Goal: Check status: Check status

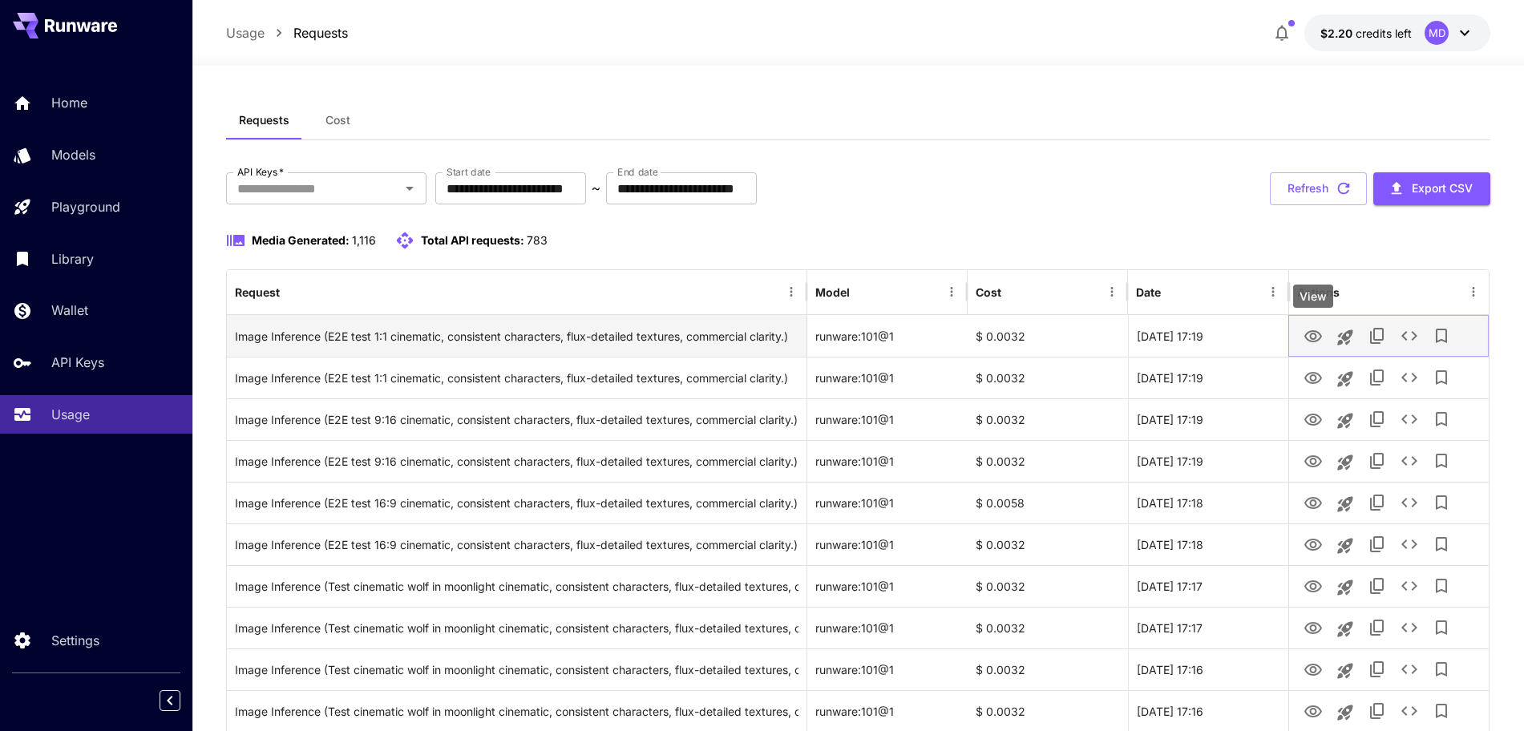
click at [1312, 333] on icon "View" at bounding box center [1313, 336] width 18 height 12
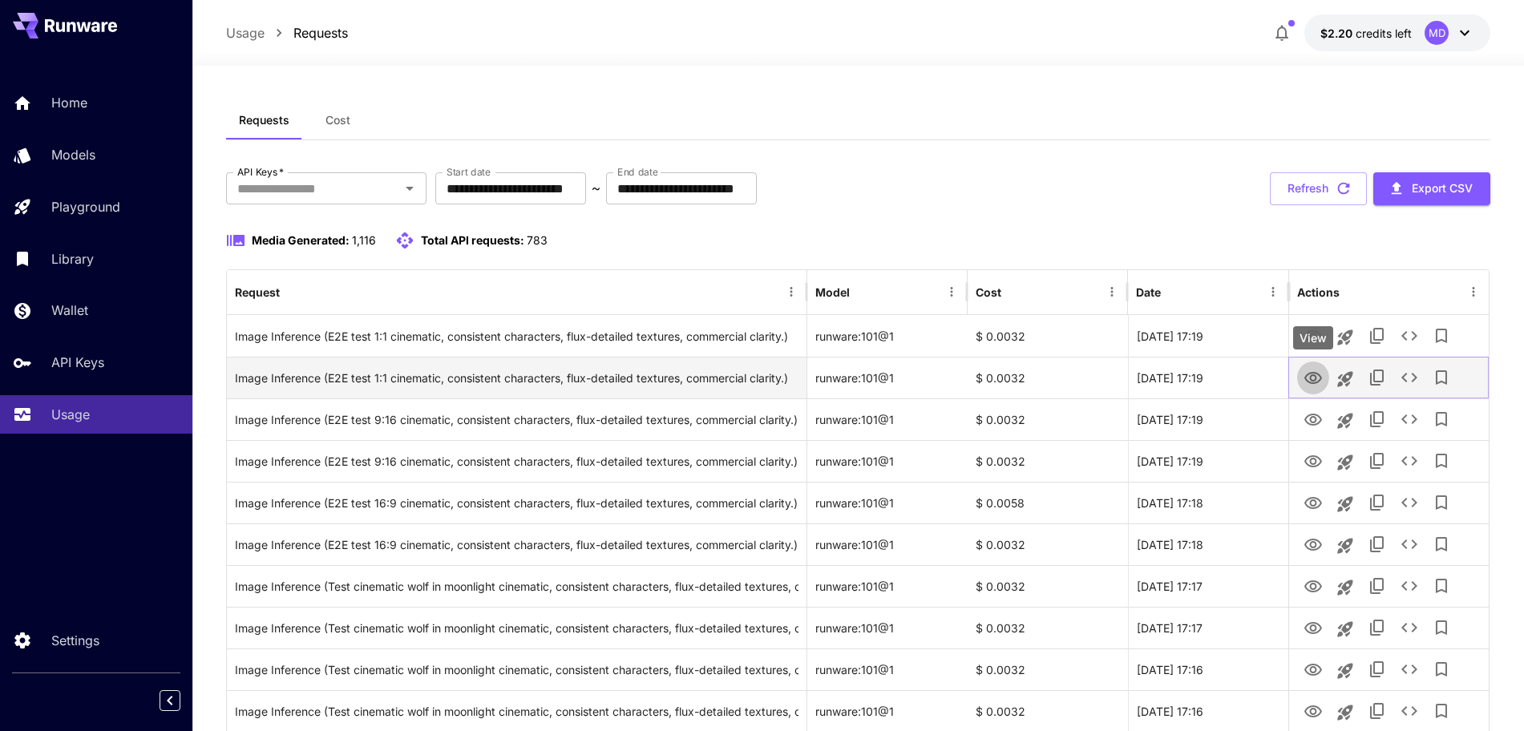
click at [1310, 380] on icon "View" at bounding box center [1312, 378] width 19 height 19
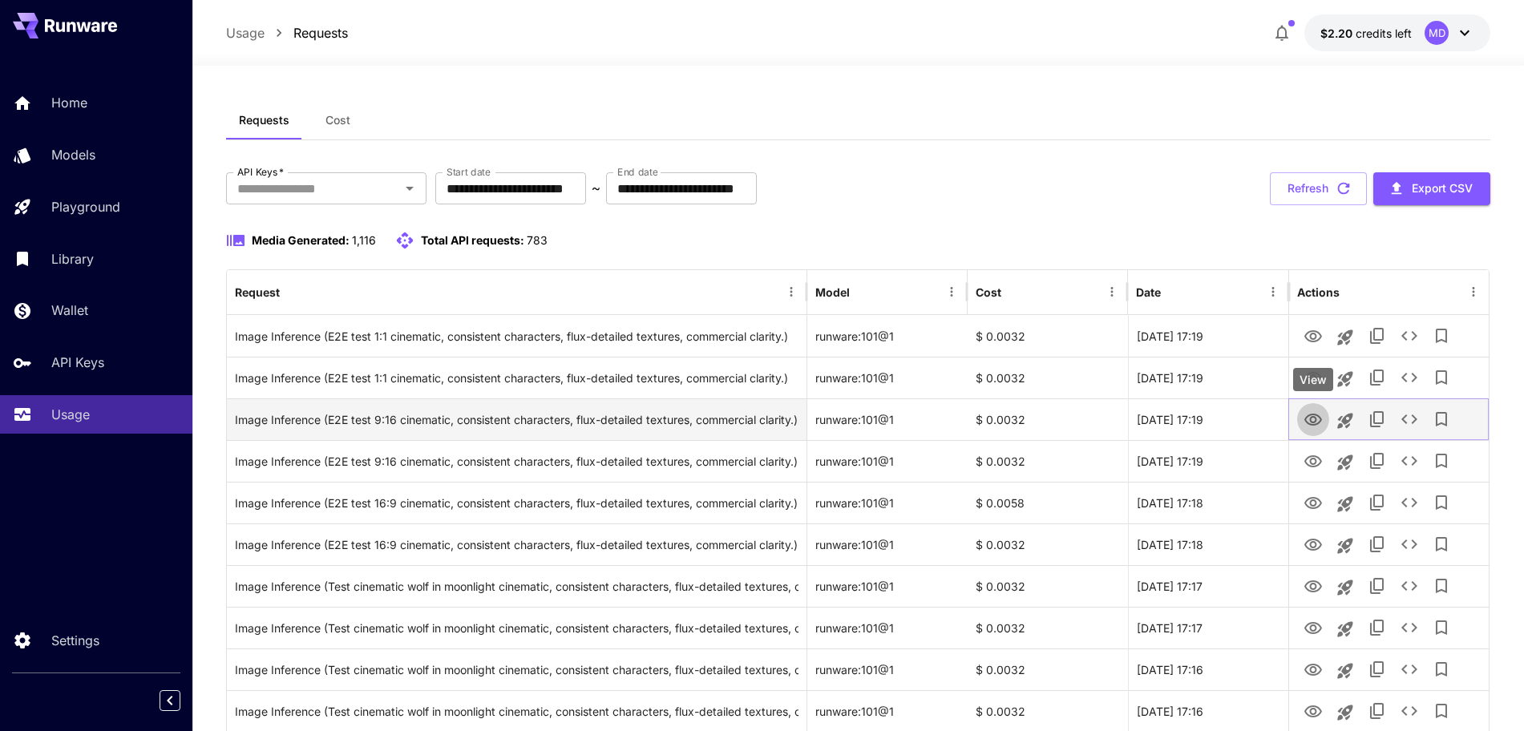
click at [1319, 419] on icon "View" at bounding box center [1312, 419] width 19 height 19
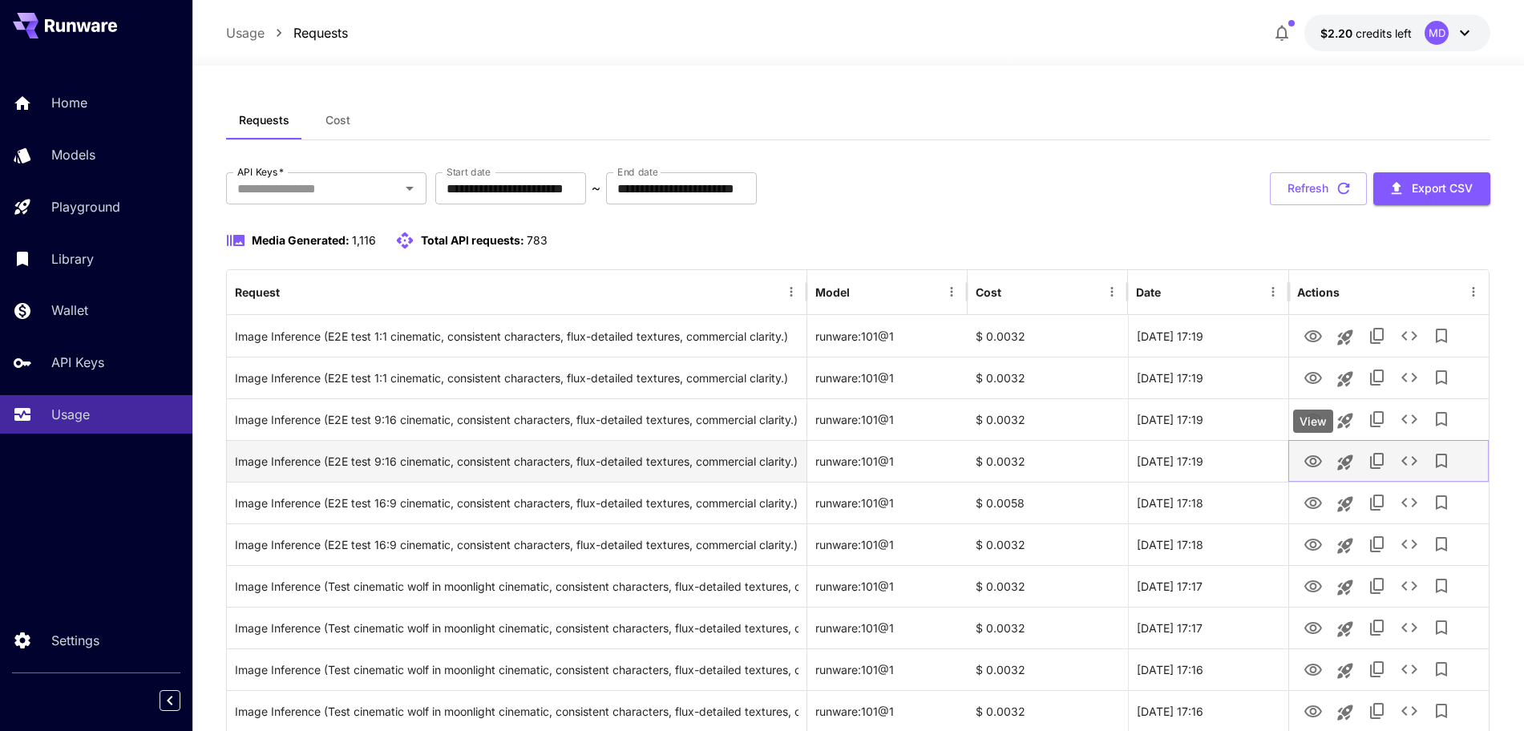
click at [1309, 459] on icon "View" at bounding box center [1312, 461] width 19 height 19
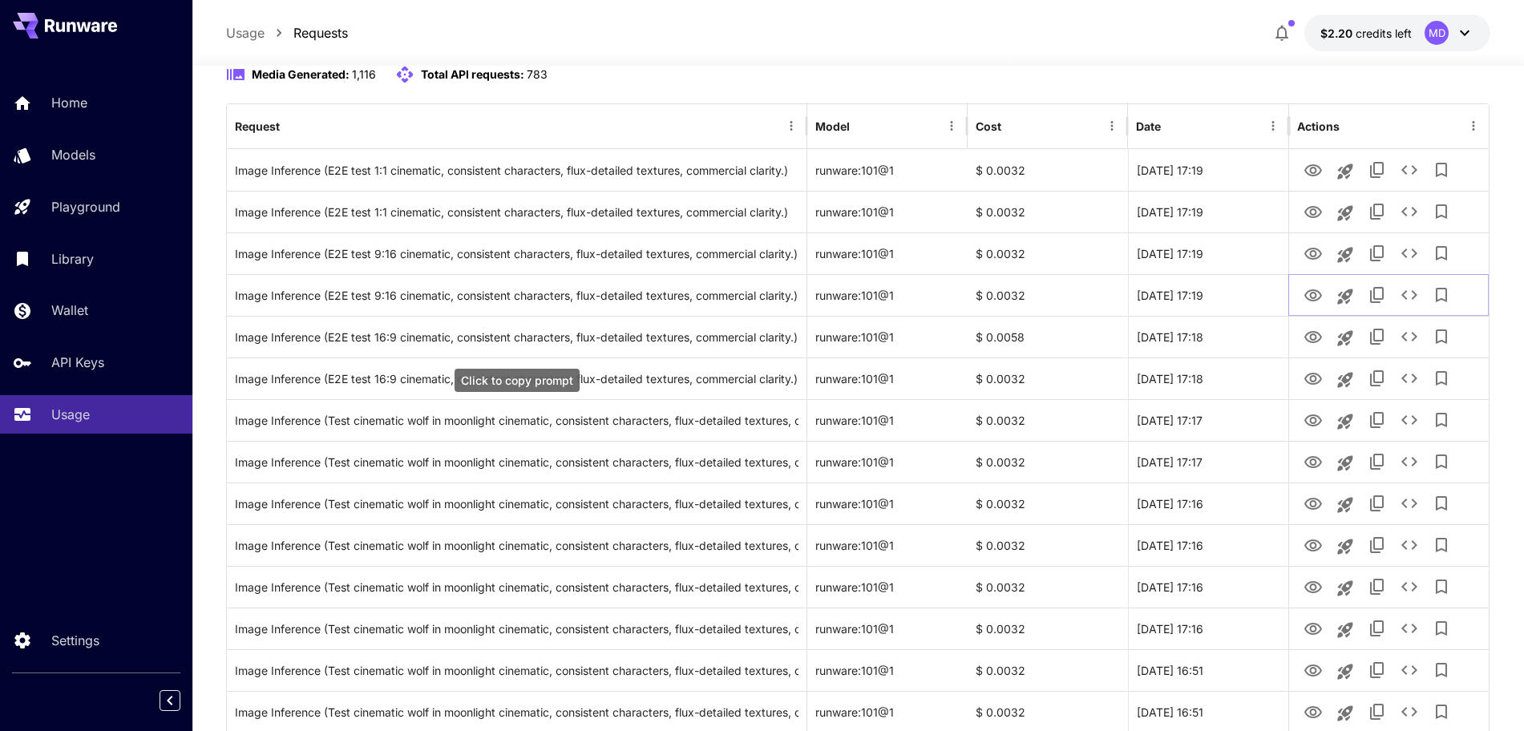
scroll to position [200, 0]
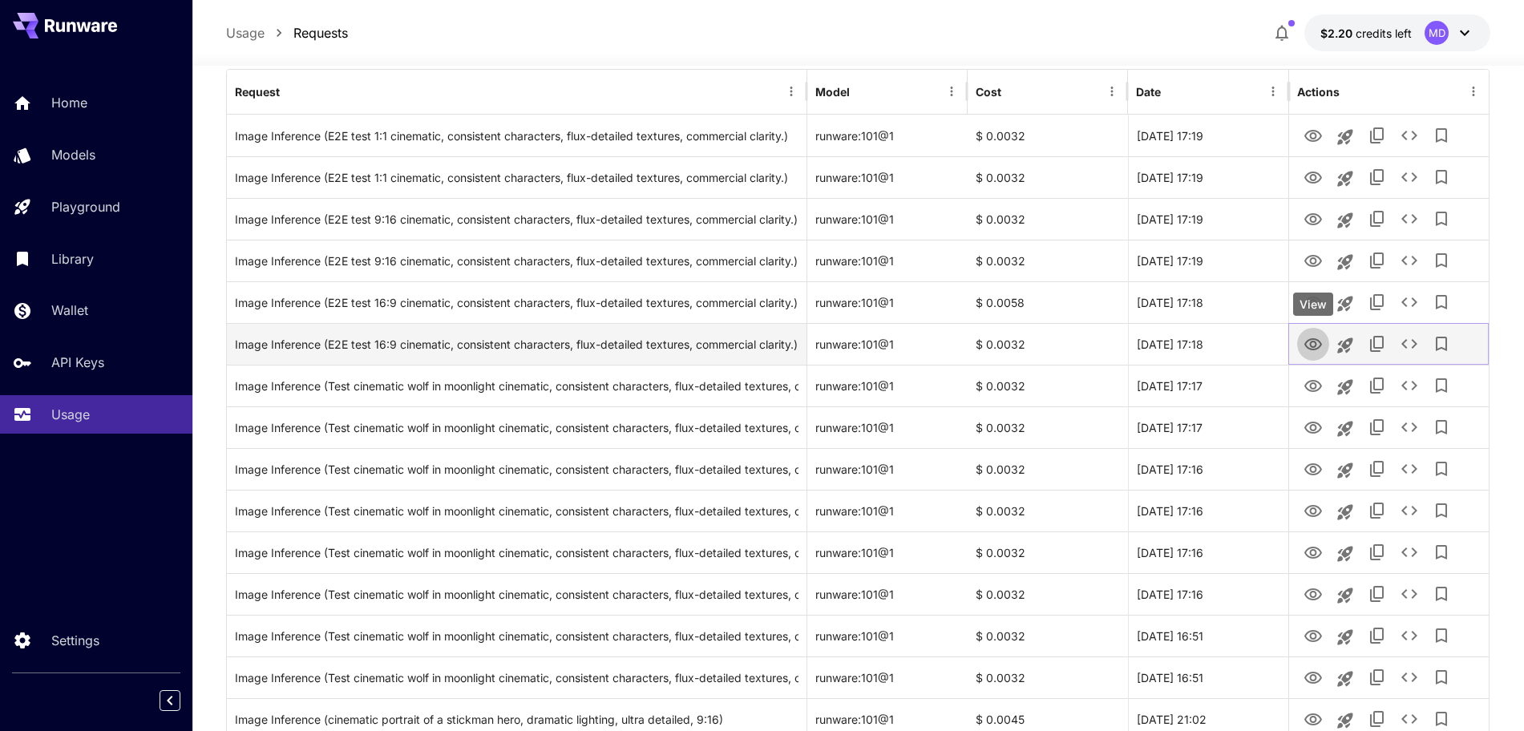
click at [1311, 342] on icon "View" at bounding box center [1313, 344] width 18 height 12
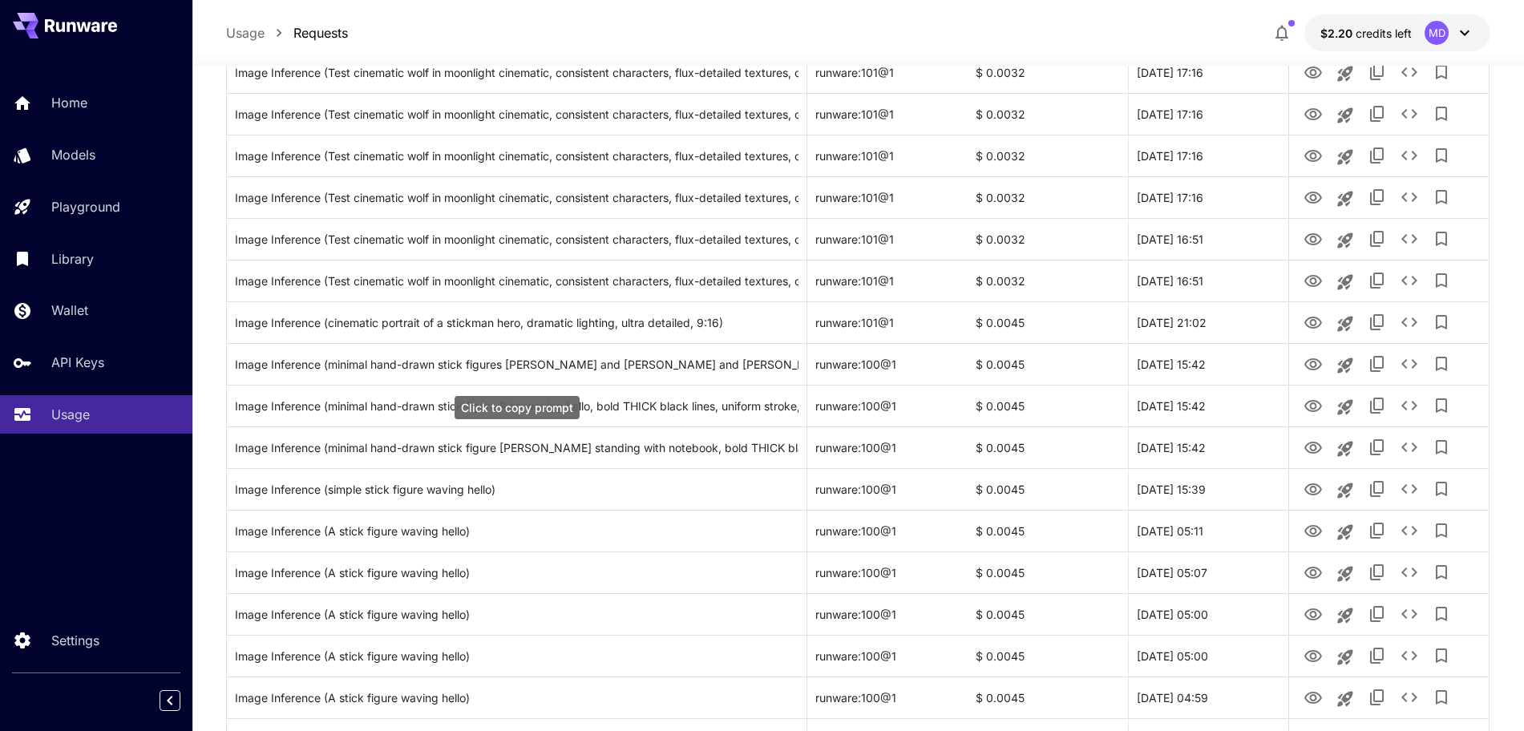
scroll to position [601, 0]
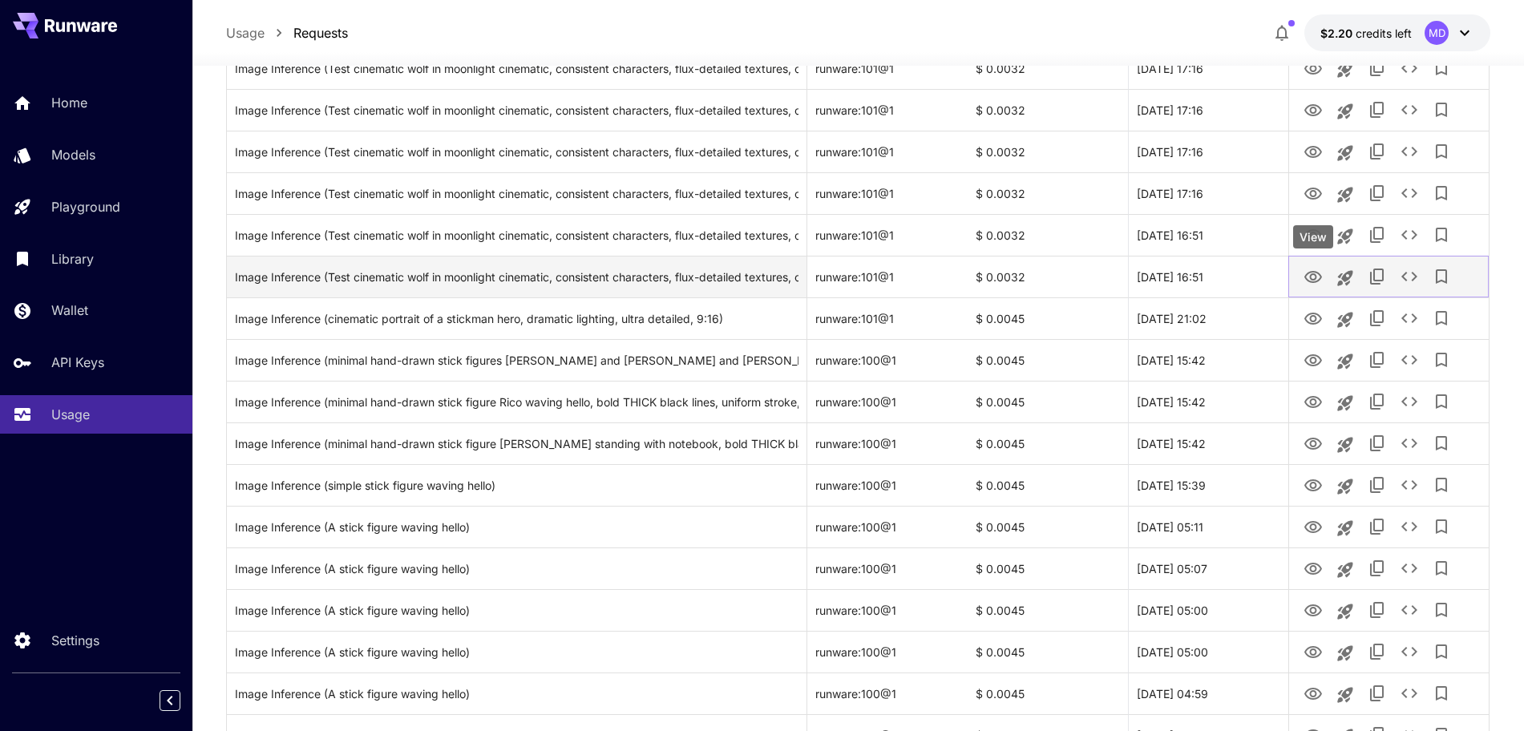
click at [1316, 279] on icon "View" at bounding box center [1312, 277] width 19 height 19
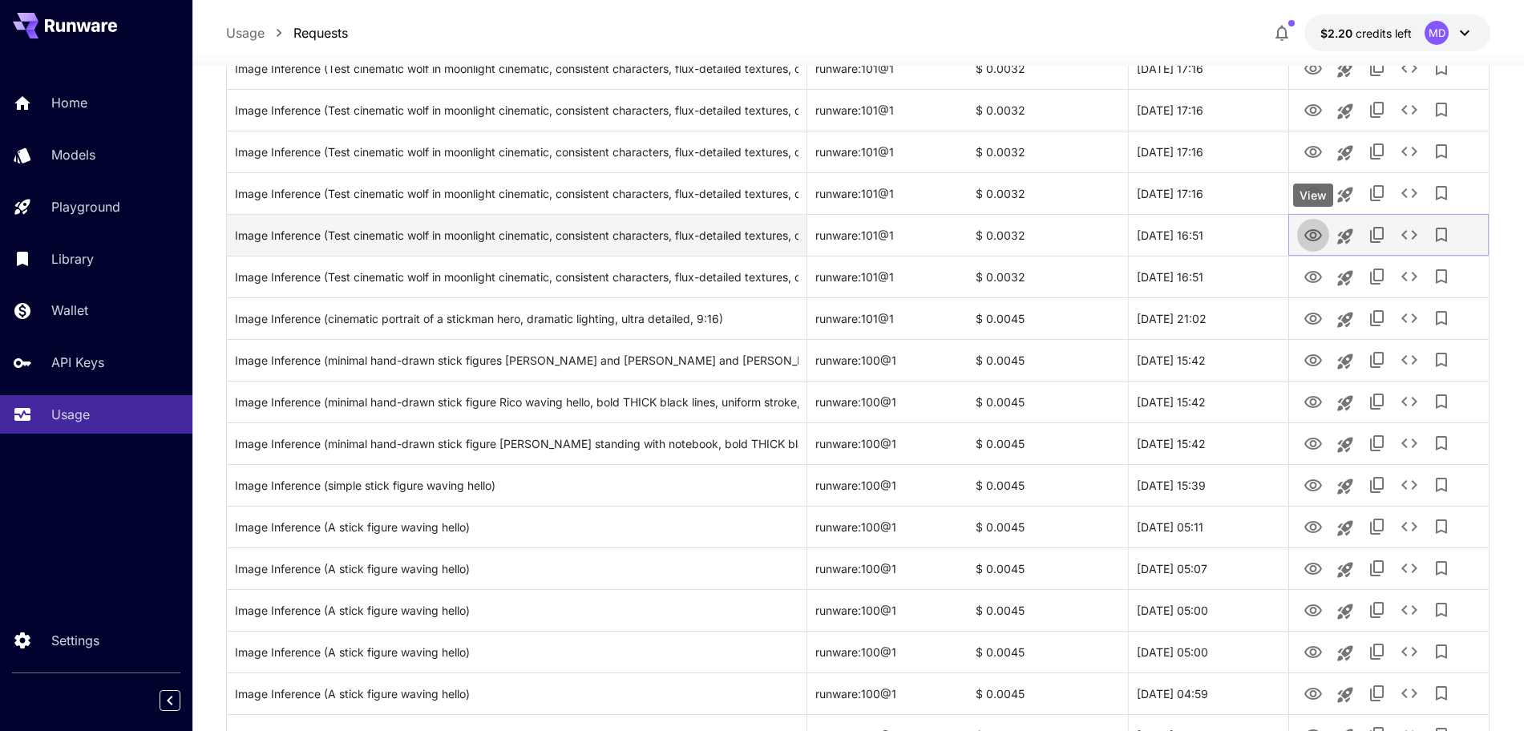
click at [1310, 236] on icon "View" at bounding box center [1312, 235] width 19 height 19
click at [1315, 236] on icon "View" at bounding box center [1313, 235] width 18 height 12
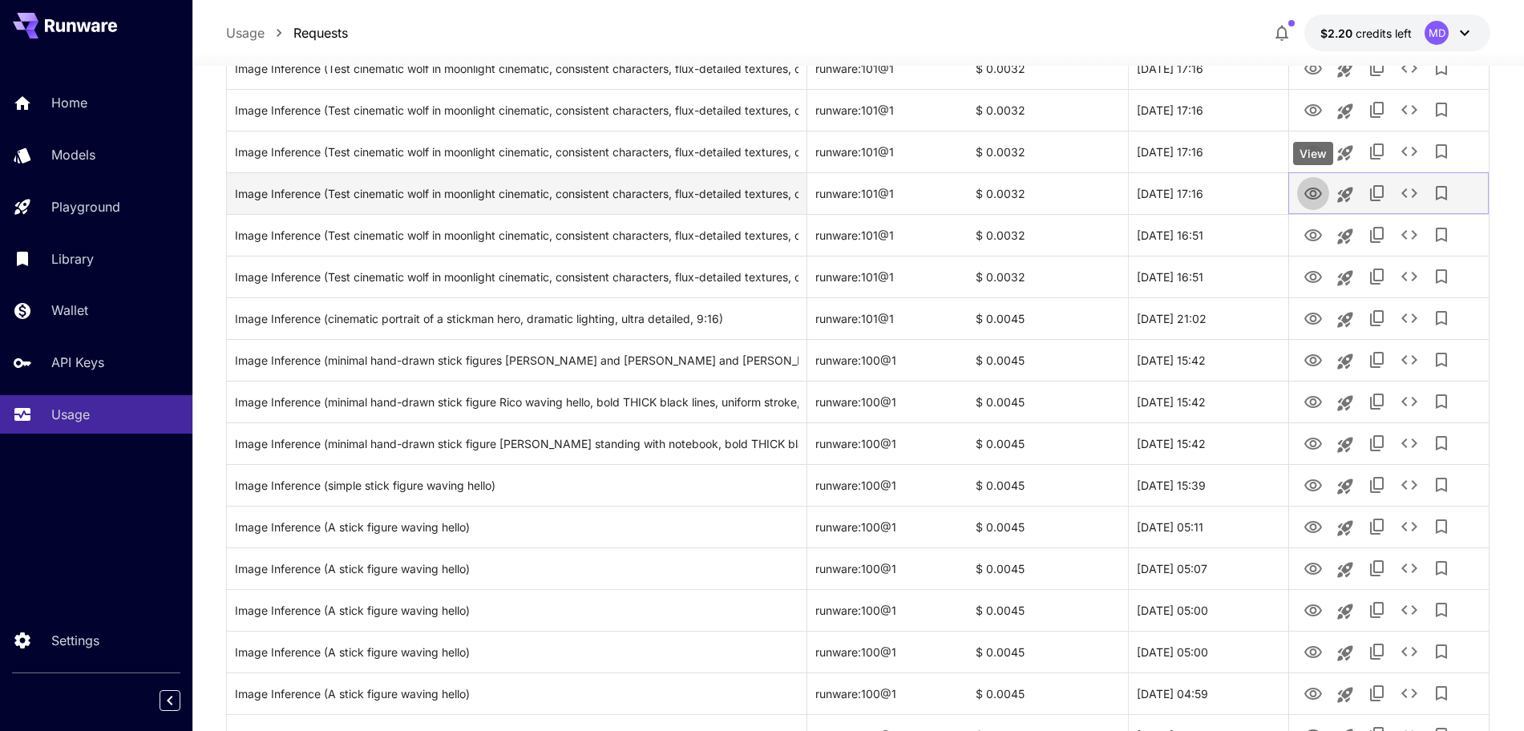
click at [1317, 186] on icon "View" at bounding box center [1312, 193] width 19 height 19
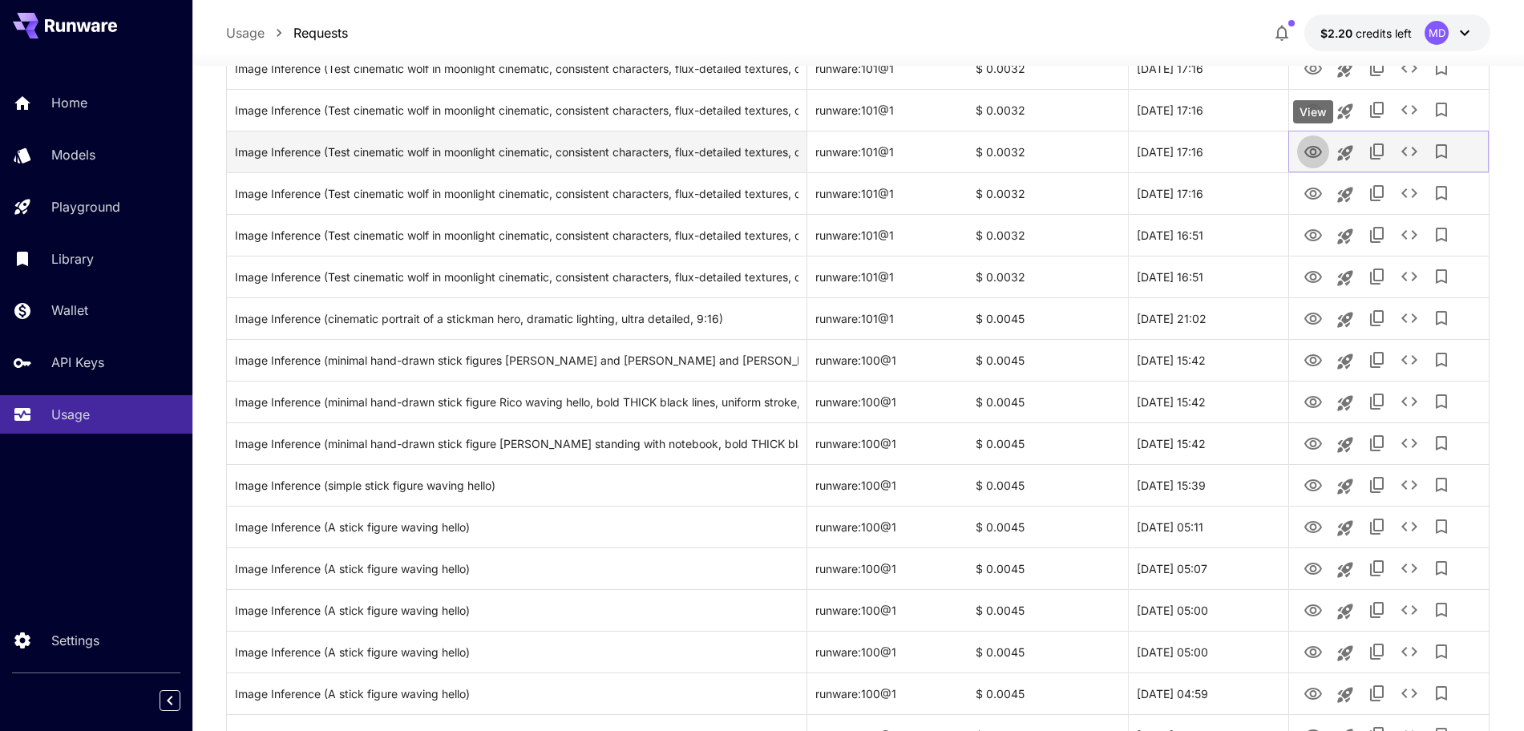
click at [1311, 153] on icon "View" at bounding box center [1313, 152] width 18 height 12
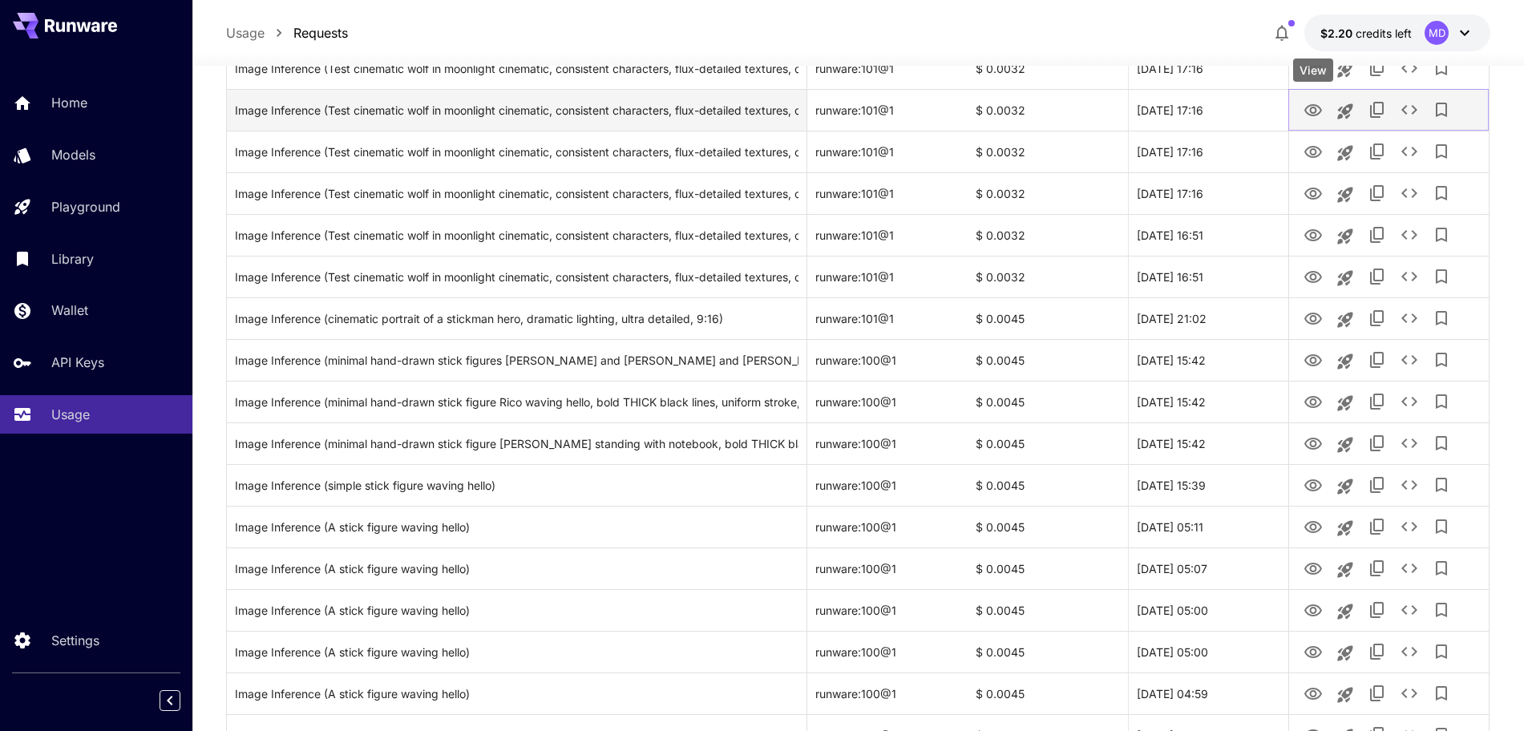
click at [1315, 111] on icon "View" at bounding box center [1313, 110] width 18 height 12
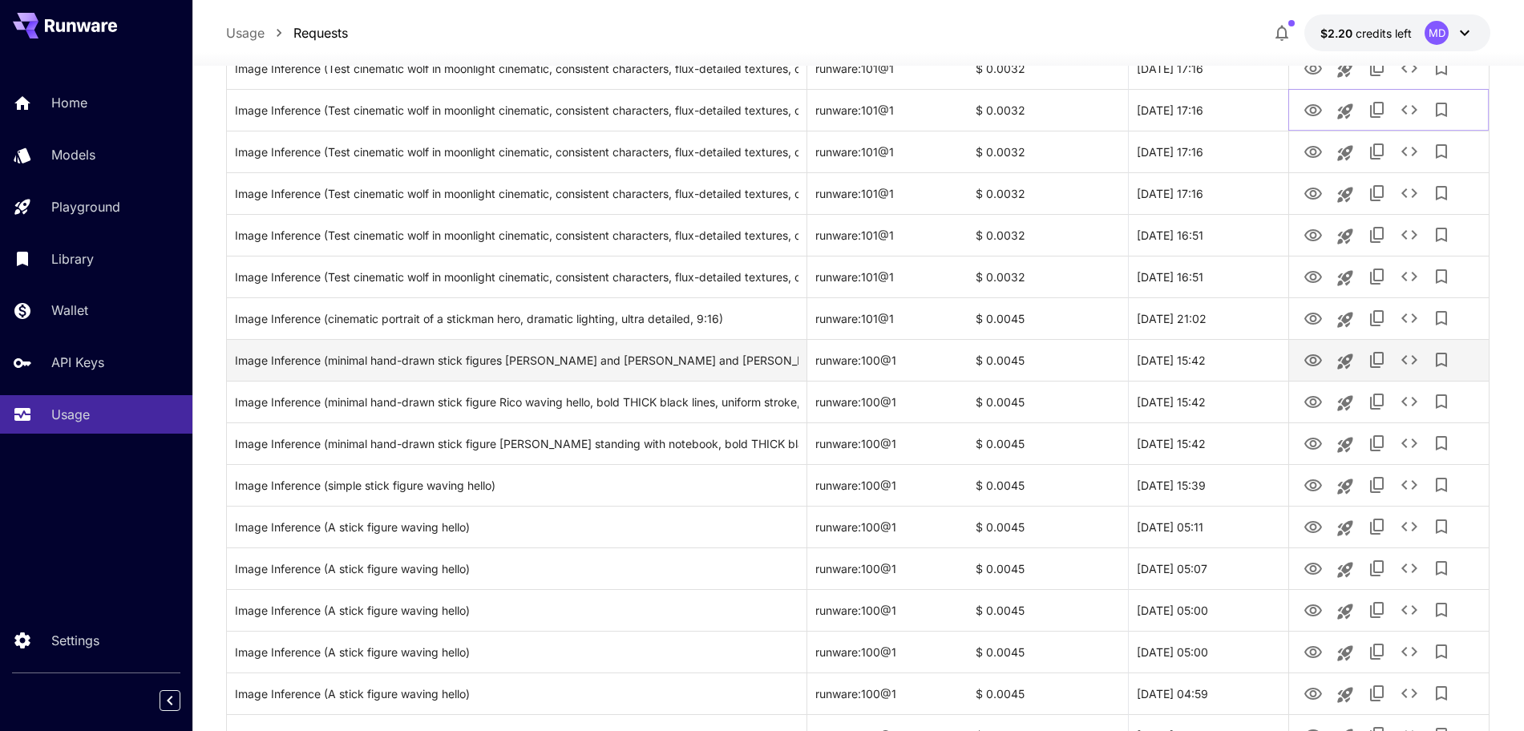
scroll to position [501, 0]
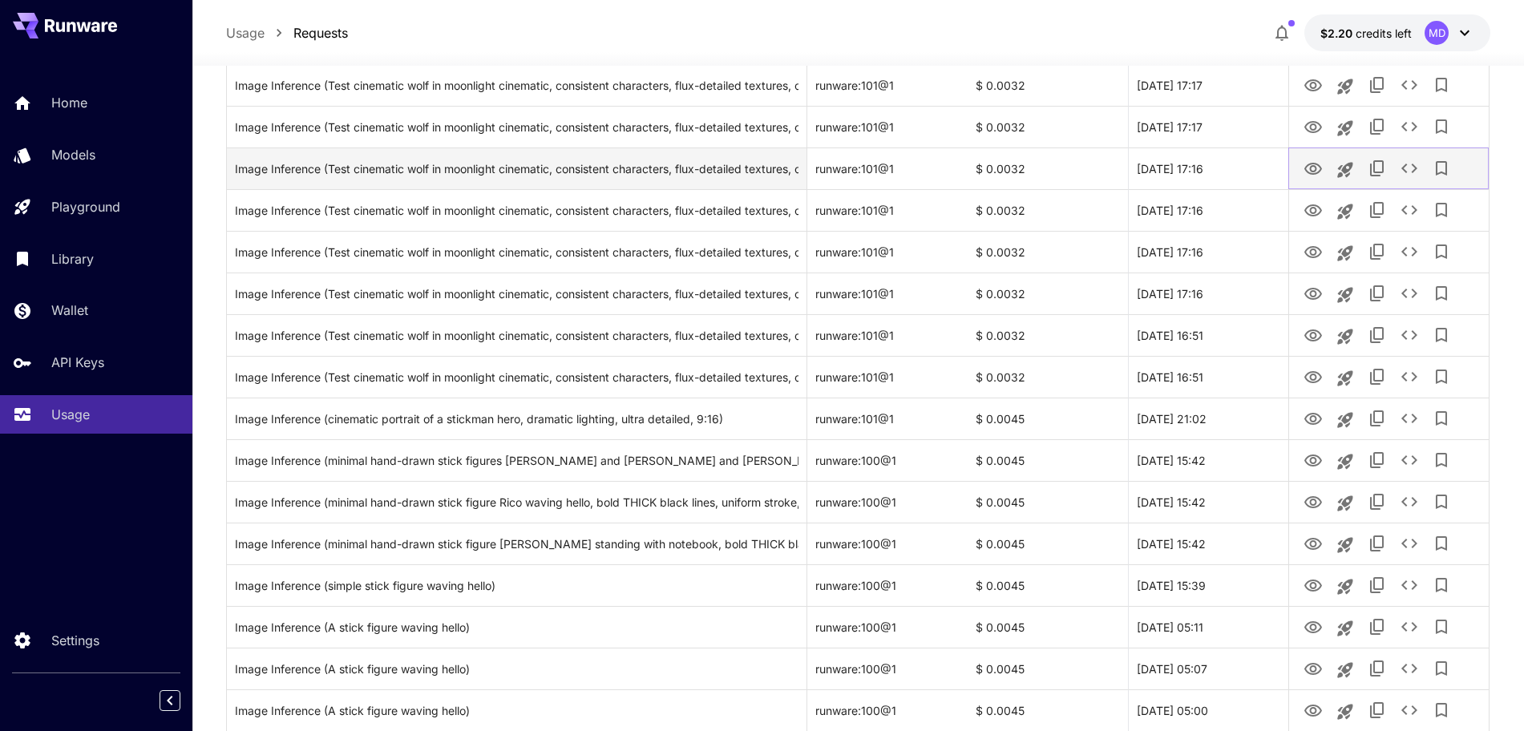
click at [1309, 165] on icon "View" at bounding box center [1312, 169] width 19 height 19
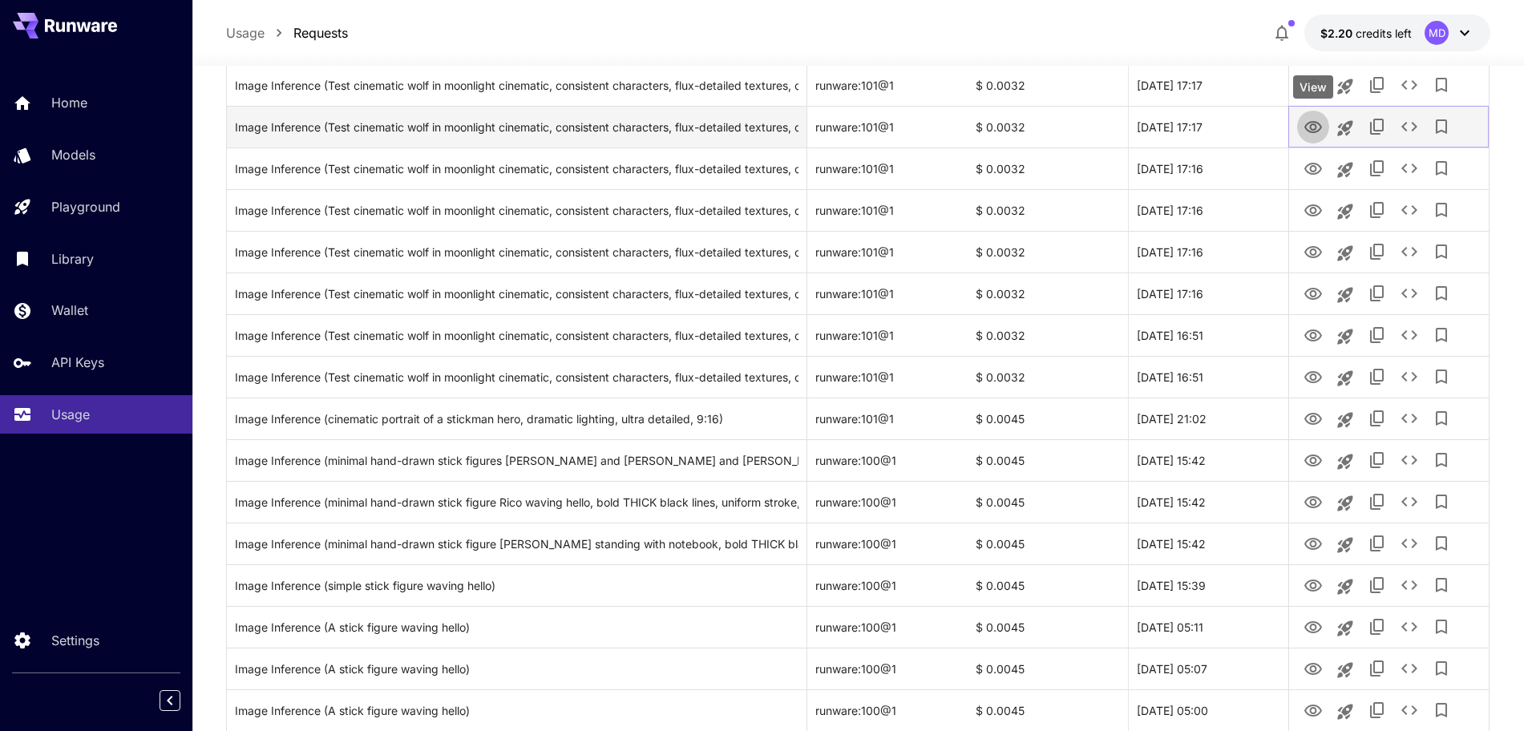
click at [1309, 121] on icon "View" at bounding box center [1312, 127] width 19 height 19
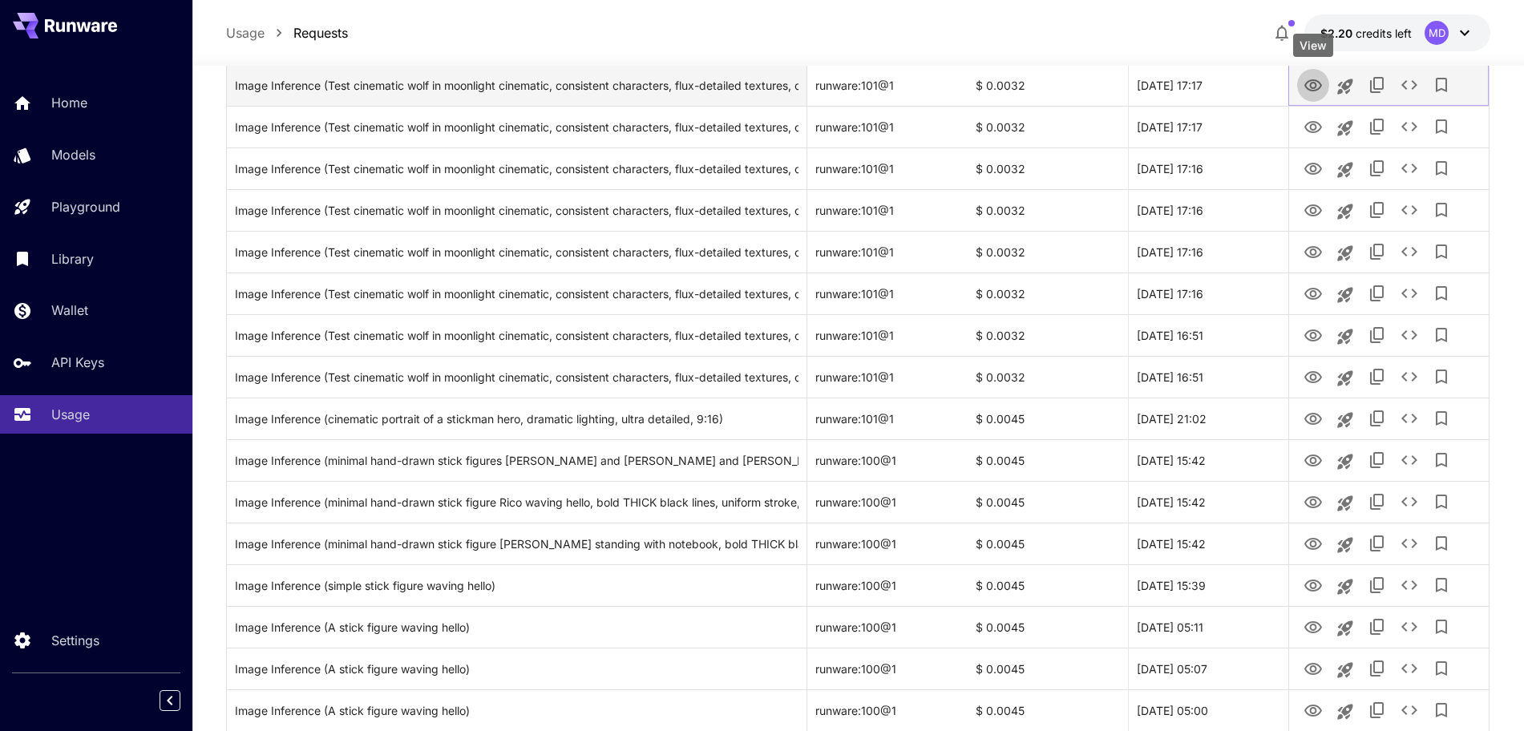
click at [1309, 83] on icon "View" at bounding box center [1312, 85] width 19 height 19
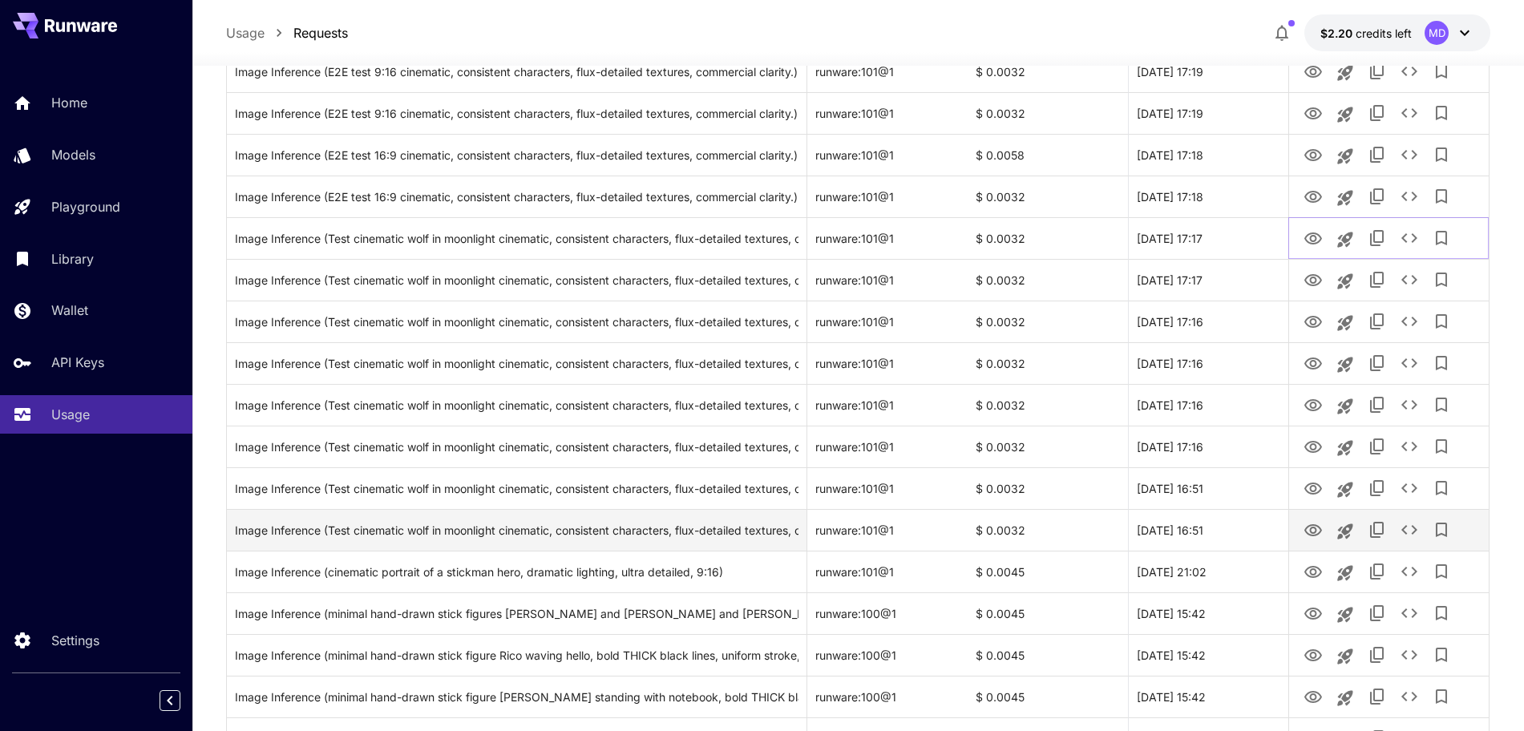
scroll to position [301, 0]
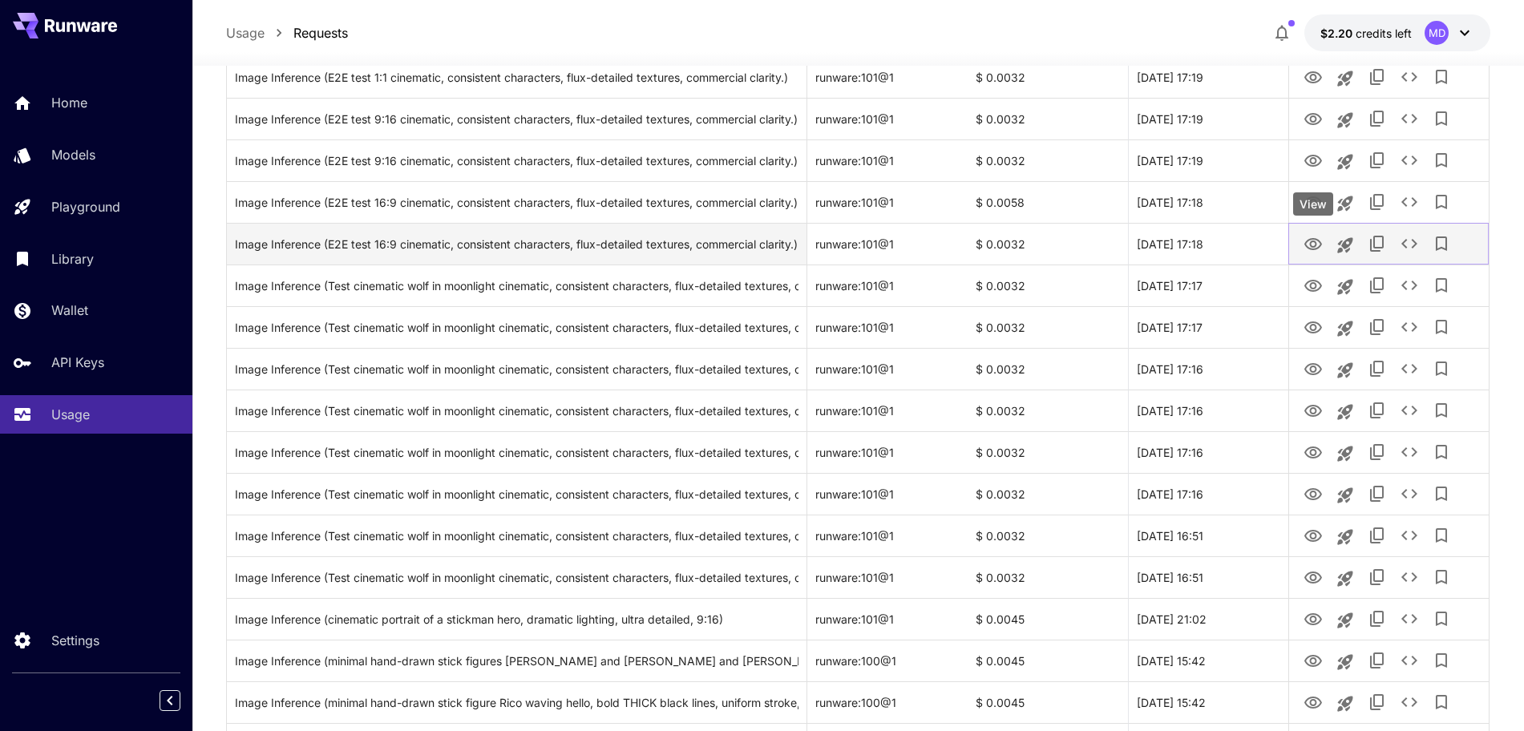
click at [1313, 245] on icon "View" at bounding box center [1312, 244] width 19 height 19
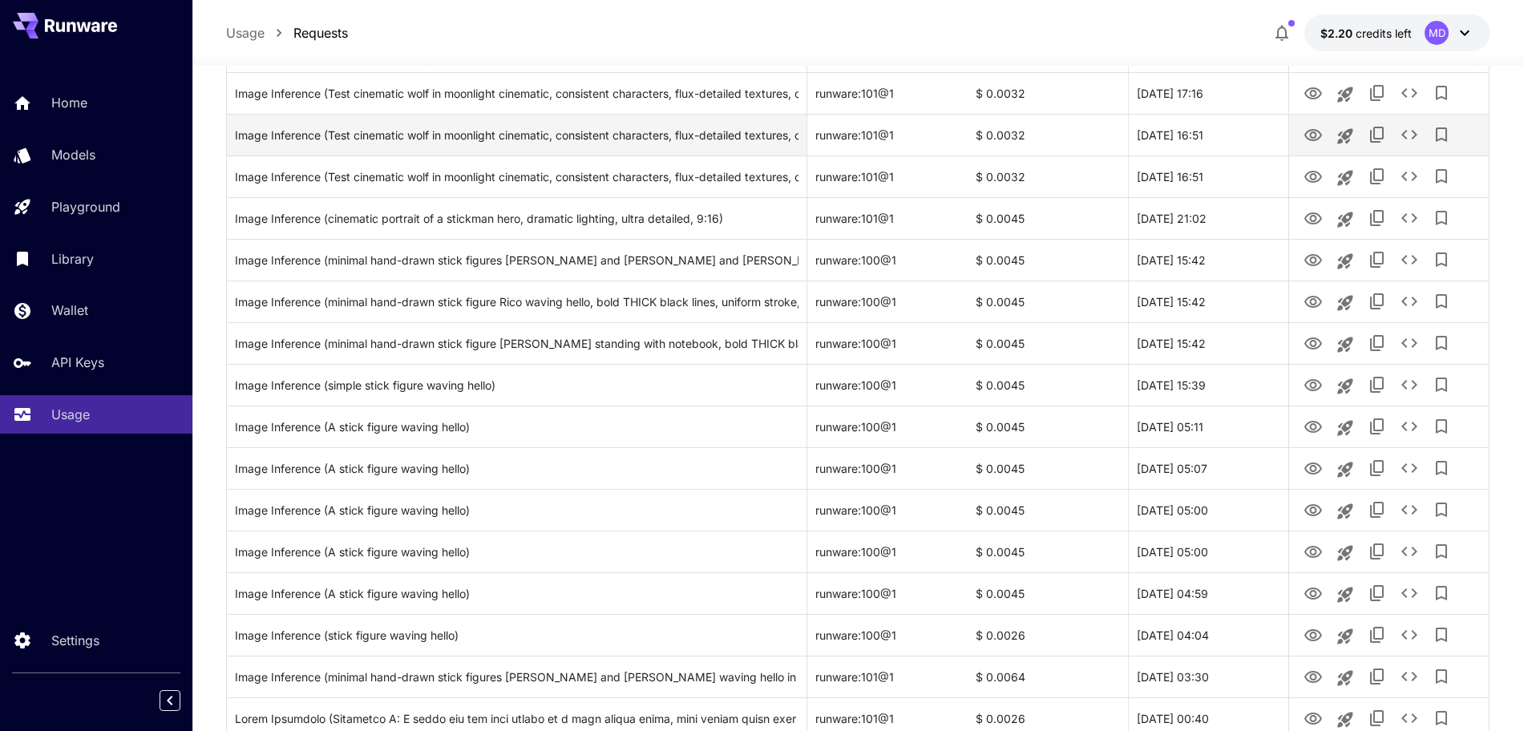
scroll to position [902, 0]
